Goal: Feedback & Contribution: Submit feedback/report problem

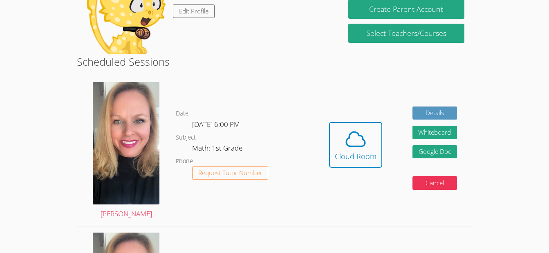
scroll to position [177, 0]
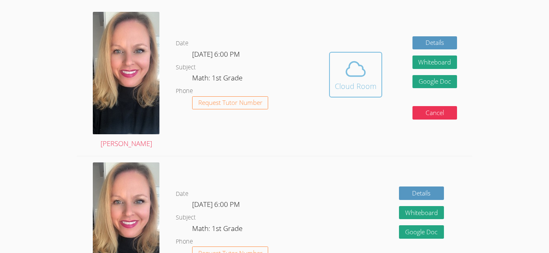
click at [357, 74] on icon at bounding box center [355, 69] width 23 height 23
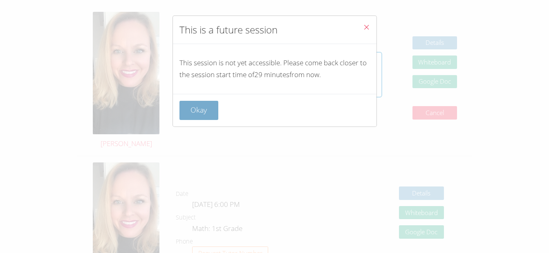
click at [211, 112] on button "Okay" at bounding box center [198, 110] width 39 height 19
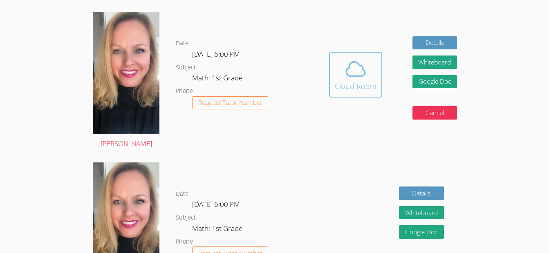
click at [339, 71] on span at bounding box center [356, 69] width 42 height 23
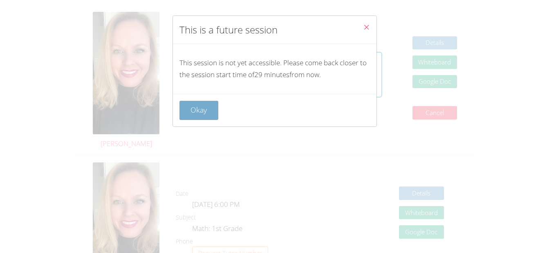
click at [206, 111] on button "Okay" at bounding box center [198, 110] width 39 height 19
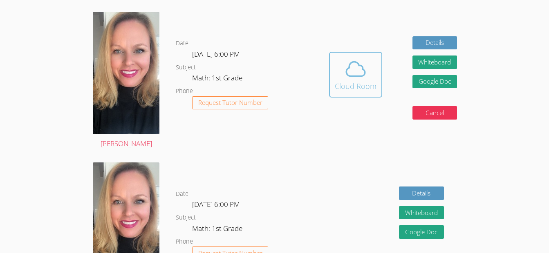
click at [354, 62] on icon at bounding box center [355, 69] width 19 height 14
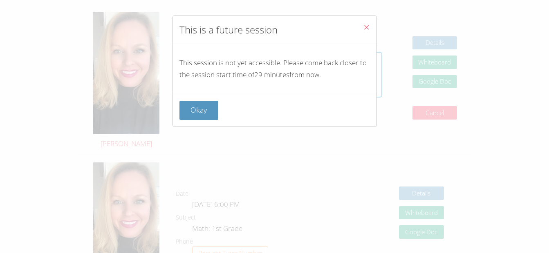
drag, startPoint x: 203, startPoint y: 114, endPoint x: 198, endPoint y: 108, distance: 7.9
click at [198, 108] on button "Okay" at bounding box center [198, 110] width 39 height 19
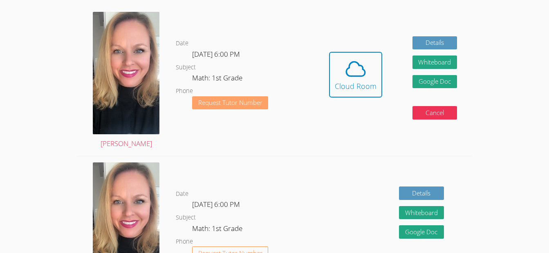
click at [198, 108] on button "Request Tutor Number" at bounding box center [230, 102] width 76 height 13
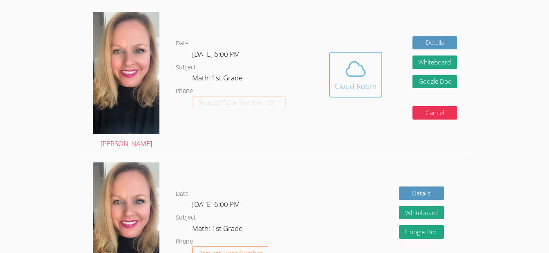
click at [351, 71] on icon at bounding box center [355, 69] width 23 height 23
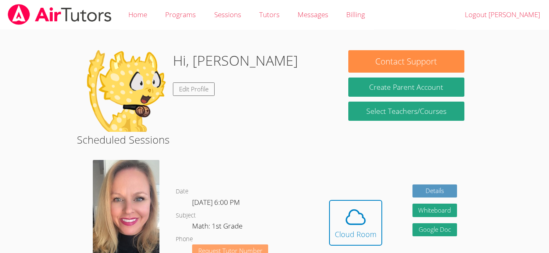
scroll to position [148, 0]
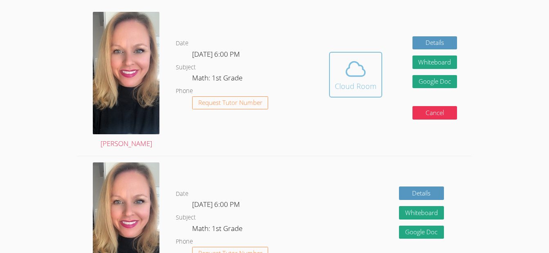
click at [347, 65] on icon at bounding box center [355, 69] width 23 height 23
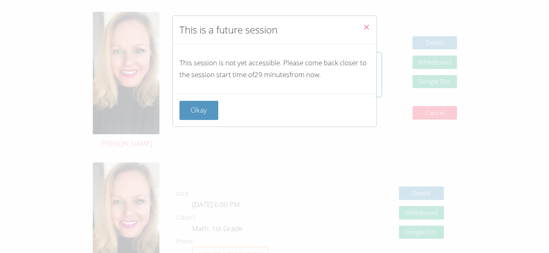
drag, startPoint x: 214, startPoint y: 101, endPoint x: 204, endPoint y: 111, distance: 14.2
click at [204, 111] on button "Okay" at bounding box center [198, 110] width 39 height 19
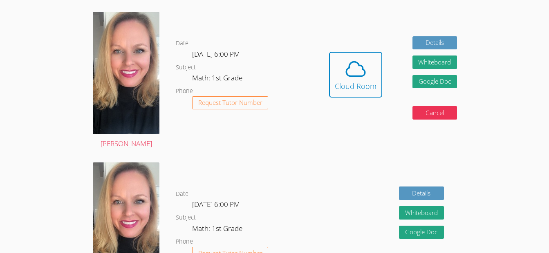
click at [204, 111] on dd "Request Tutor Number" at bounding box center [230, 109] width 76 height 27
click at [356, 71] on icon at bounding box center [355, 69] width 23 height 23
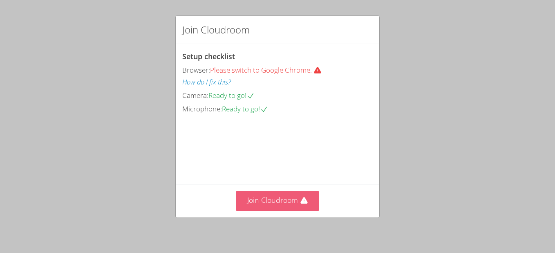
click at [300, 199] on icon at bounding box center [304, 201] width 8 height 8
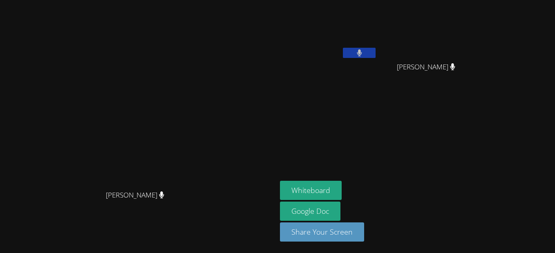
click at [376, 50] on button at bounding box center [359, 53] width 33 height 10
click at [364, 50] on icon at bounding box center [359, 52] width 9 height 7
click at [376, 50] on button at bounding box center [359, 53] width 33 height 10
click at [364, 50] on icon at bounding box center [359, 52] width 9 height 7
click at [376, 50] on button at bounding box center [359, 53] width 33 height 10
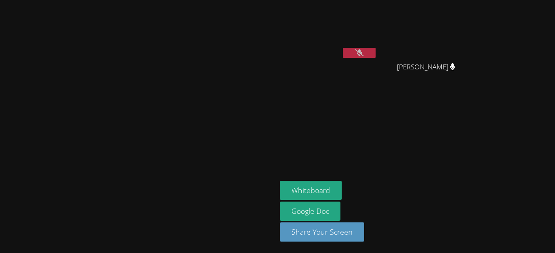
click at [364, 50] on icon at bounding box center [359, 52] width 9 height 7
click at [376, 50] on button at bounding box center [359, 53] width 33 height 10
click at [364, 50] on icon at bounding box center [359, 52] width 9 height 7
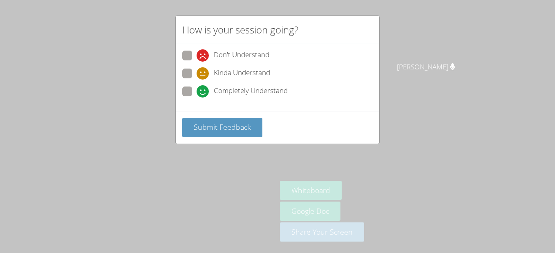
click at [255, 89] on span "Completely Understand" at bounding box center [251, 91] width 74 height 12
click at [204, 89] on input "Completely Understand" at bounding box center [200, 90] width 7 height 7
radio input "true"
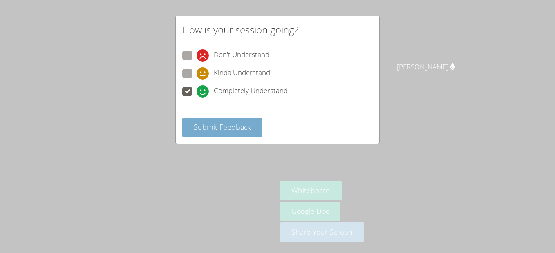
click at [252, 125] on button "Submit Feedback" at bounding box center [222, 127] width 80 height 19
